Goal: Transaction & Acquisition: Subscribe to service/newsletter

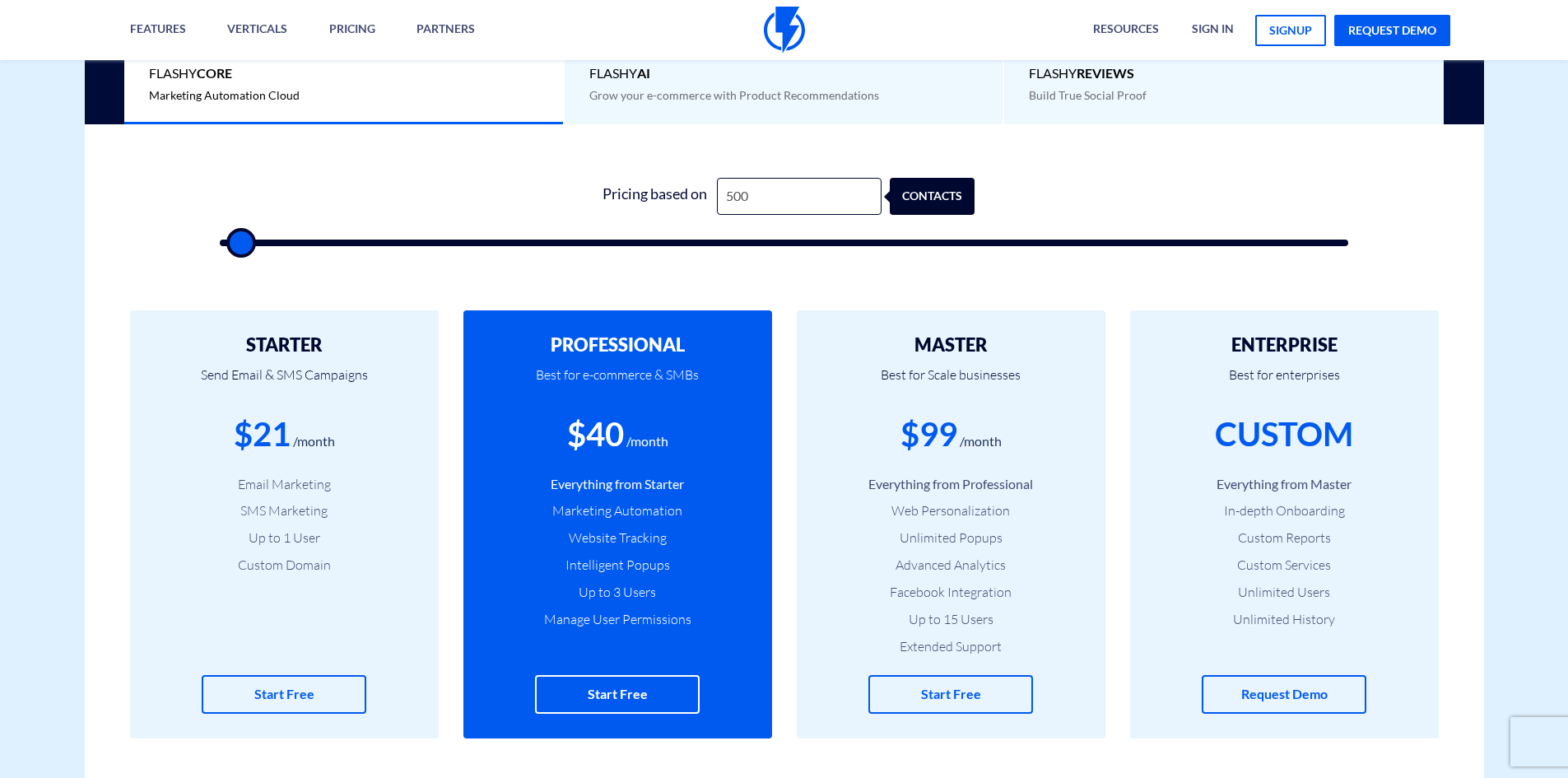
scroll to position [475, 0]
click at [743, 199] on input "500" at bounding box center [799, 196] width 165 height 37
click at [485, 247] on div "1 Pricing based on 500 contacts" at bounding box center [784, 207] width 1162 height 141
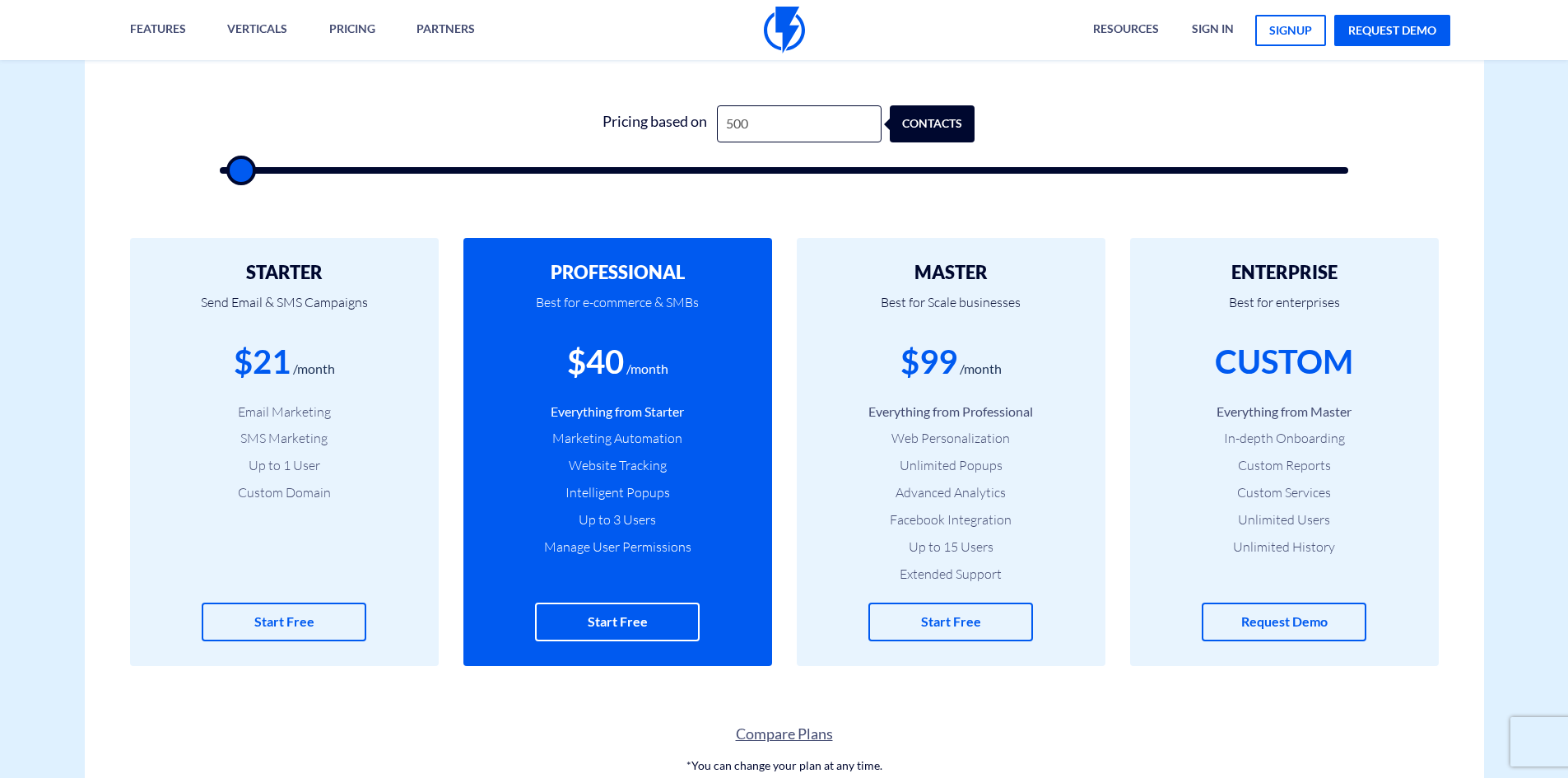
scroll to position [550, 0]
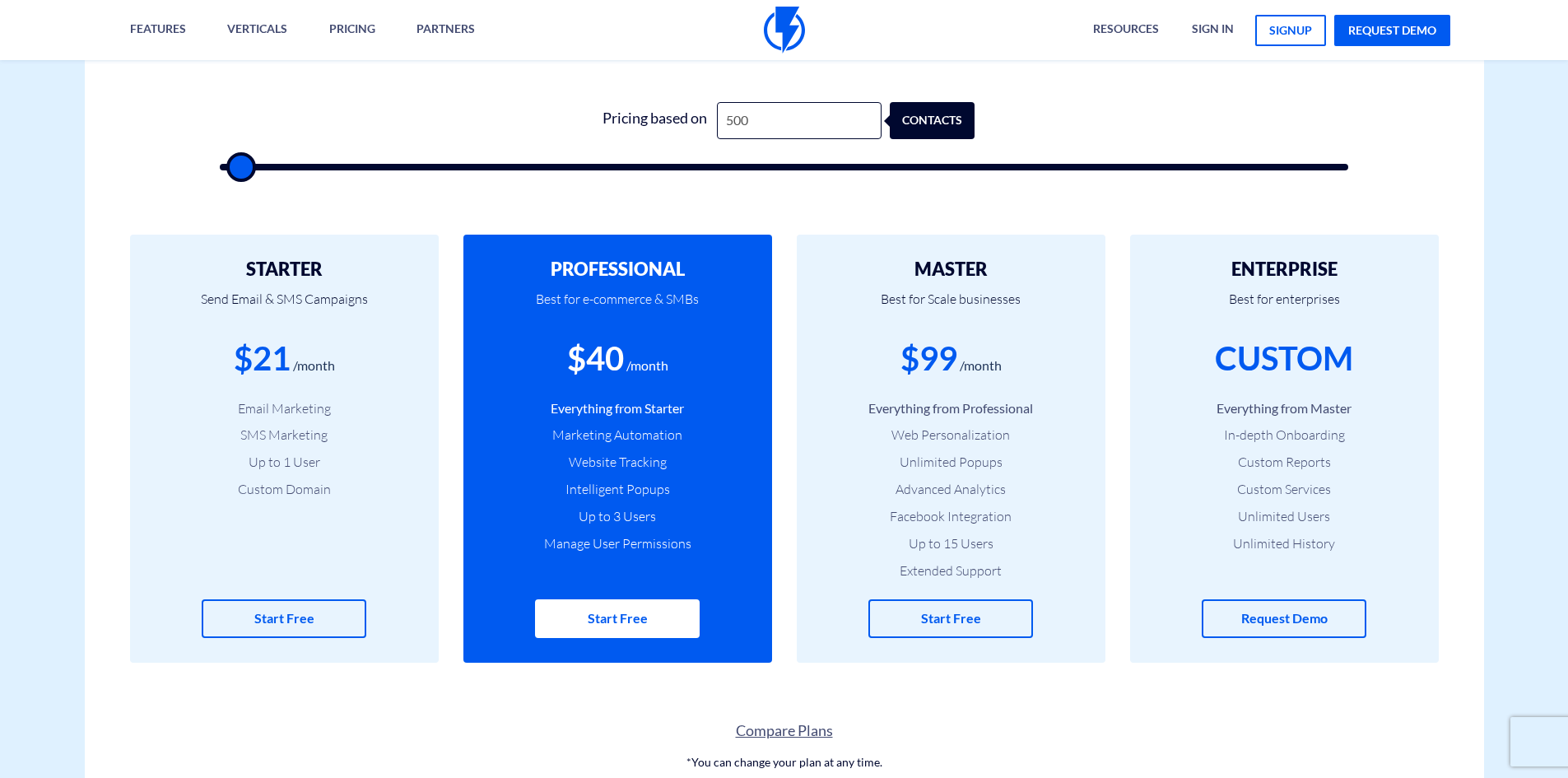
click at [649, 619] on link "Start Free" at bounding box center [617, 618] width 165 height 38
